Goal: Navigation & Orientation: Find specific page/section

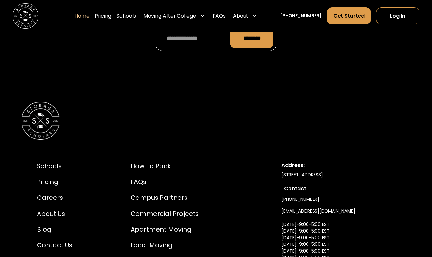
scroll to position [1949, 0]
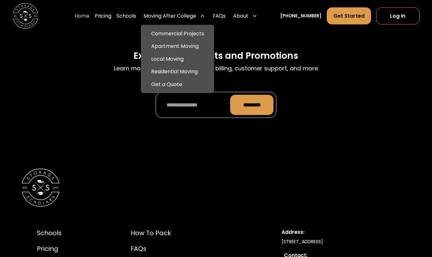
click at [167, 16] on div "Moving After College" at bounding box center [169, 16] width 53 height 8
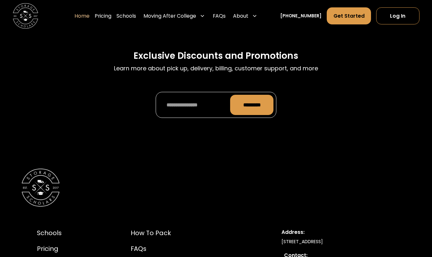
click at [167, 16] on div "Moving After College" at bounding box center [169, 16] width 53 height 8
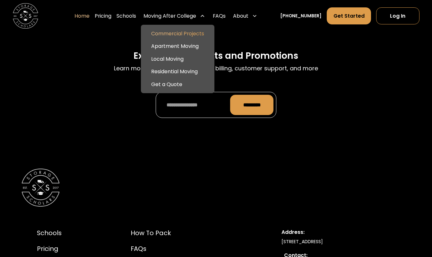
click at [186, 35] on link "Commercial Projects" at bounding box center [177, 33] width 68 height 13
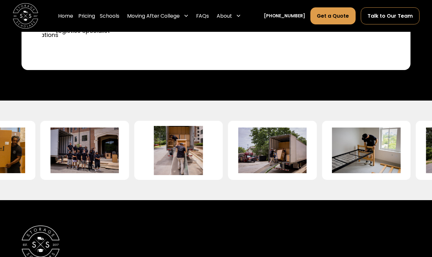
scroll to position [1350, 0]
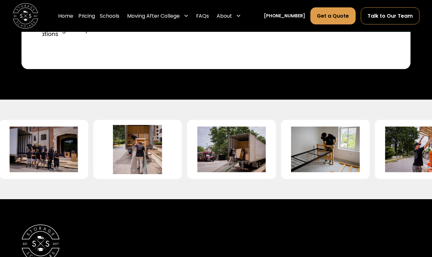
click at [48, 165] on div at bounding box center [216, 149] width 432 height 59
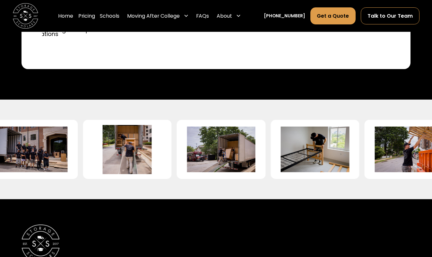
click at [48, 165] on img at bounding box center [33, 149] width 68 height 49
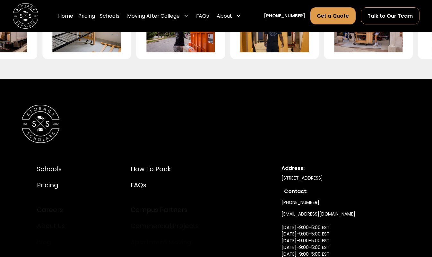
scroll to position [1470, 0]
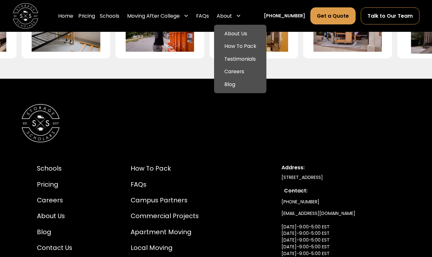
click at [232, 15] on div "About" at bounding box center [224, 16] width 15 height 8
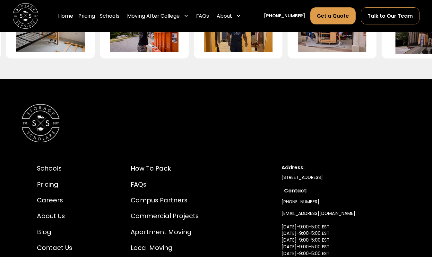
click at [232, 19] on div "About" at bounding box center [224, 16] width 15 height 8
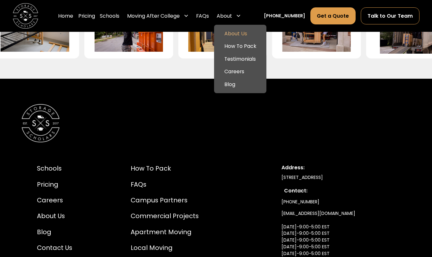
click at [242, 30] on link "About Us" at bounding box center [240, 33] width 47 height 13
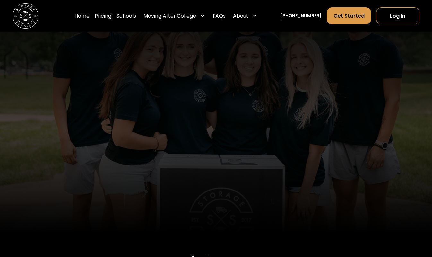
scroll to position [74, 0]
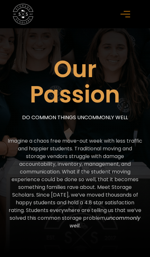
click at [103, 146] on p "Imagine a chaos free move-out week with less traffic and happier students. Trad…" at bounding box center [74, 183] width 135 height 92
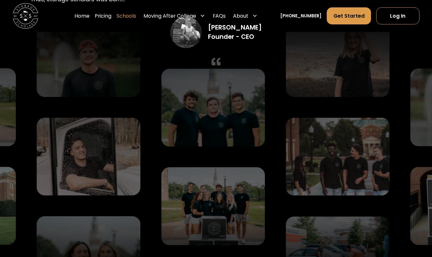
scroll to position [1325, 0]
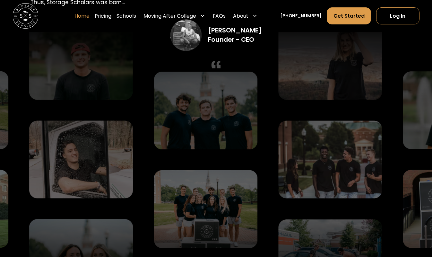
click at [86, 18] on link "Home" at bounding box center [81, 16] width 15 height 18
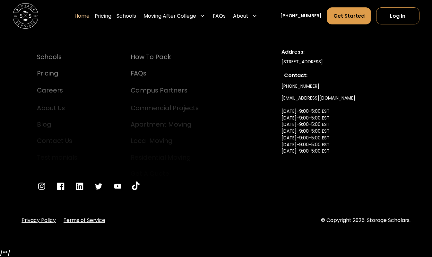
scroll to position [2117, 0]
